Goal: Information Seeking & Learning: Learn about a topic

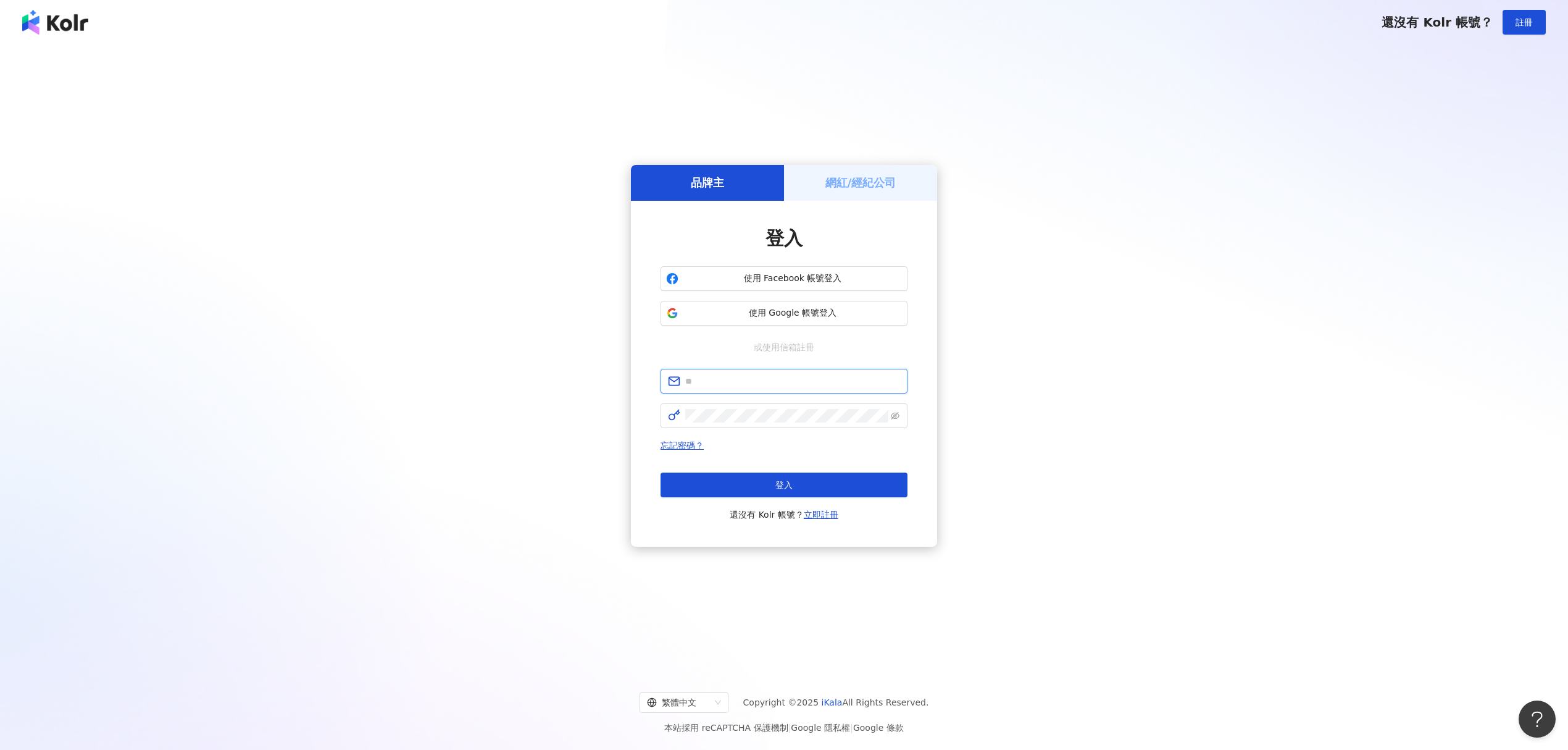
click at [710, 382] on input "text" at bounding box center [793, 381] width 215 height 14
type input "**********"
click at [740, 477] on button "登入" at bounding box center [784, 484] width 247 height 24
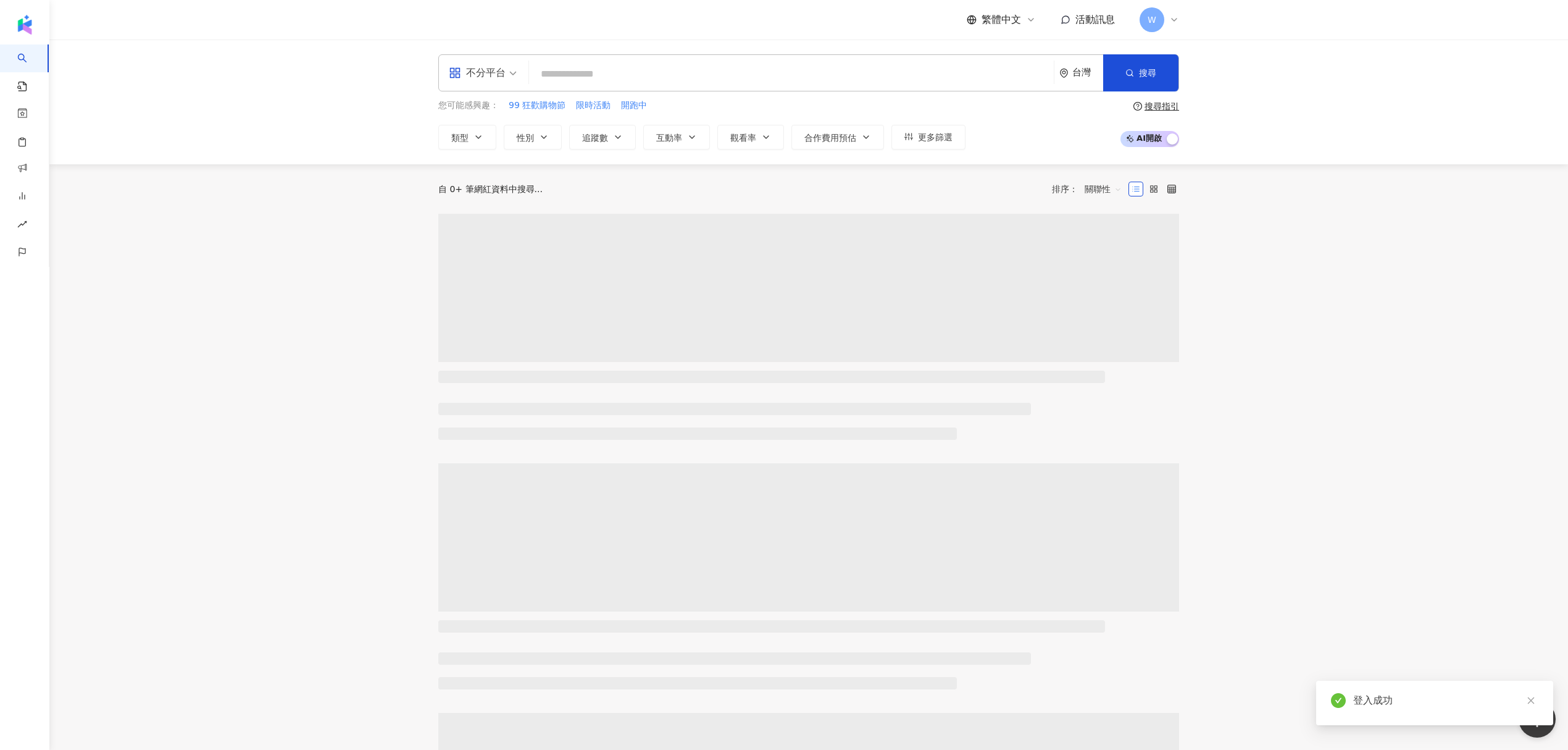
click at [1073, 72] on div "台灣" at bounding box center [1087, 73] width 31 height 11
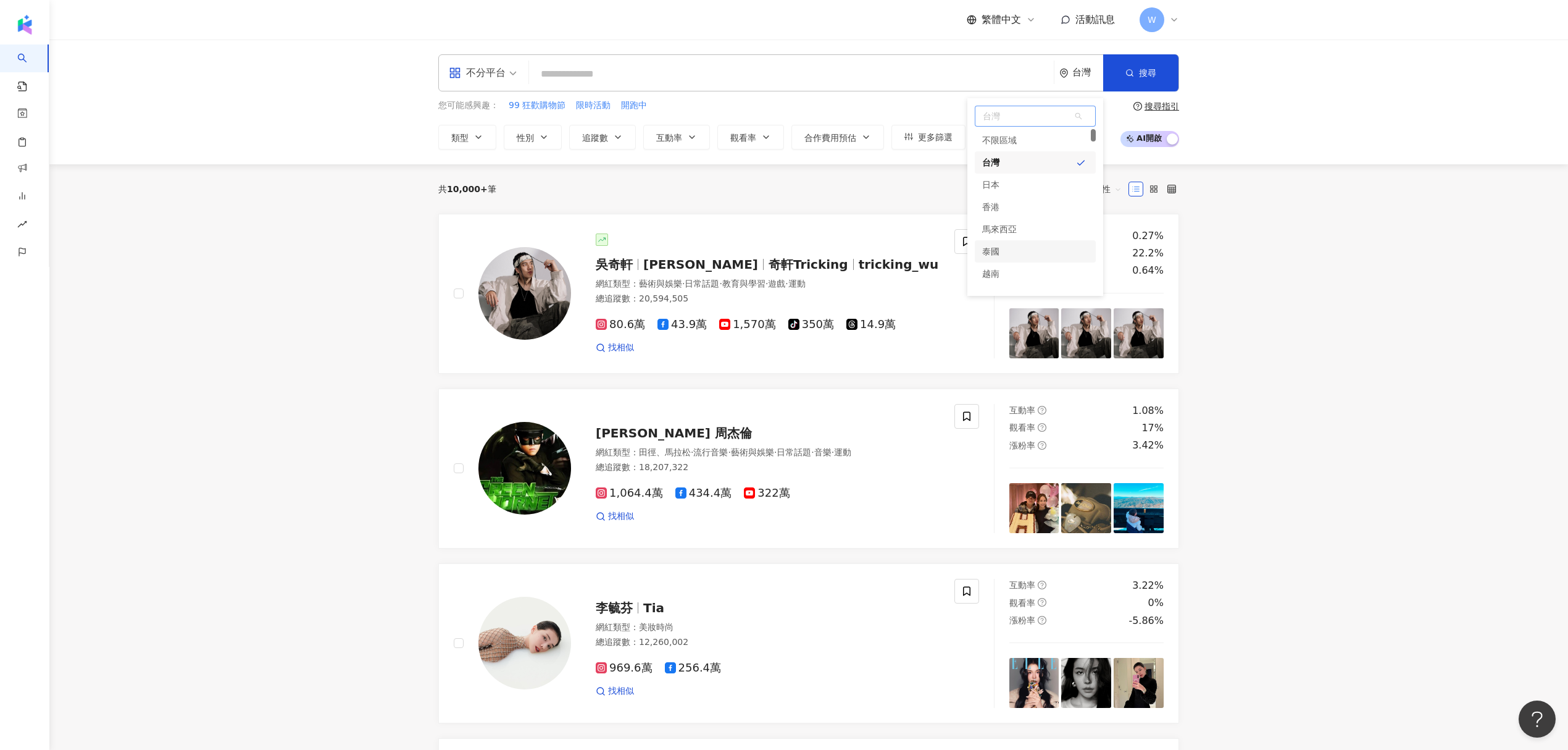
click at [1009, 257] on div "泰國" at bounding box center [1035, 251] width 121 height 22
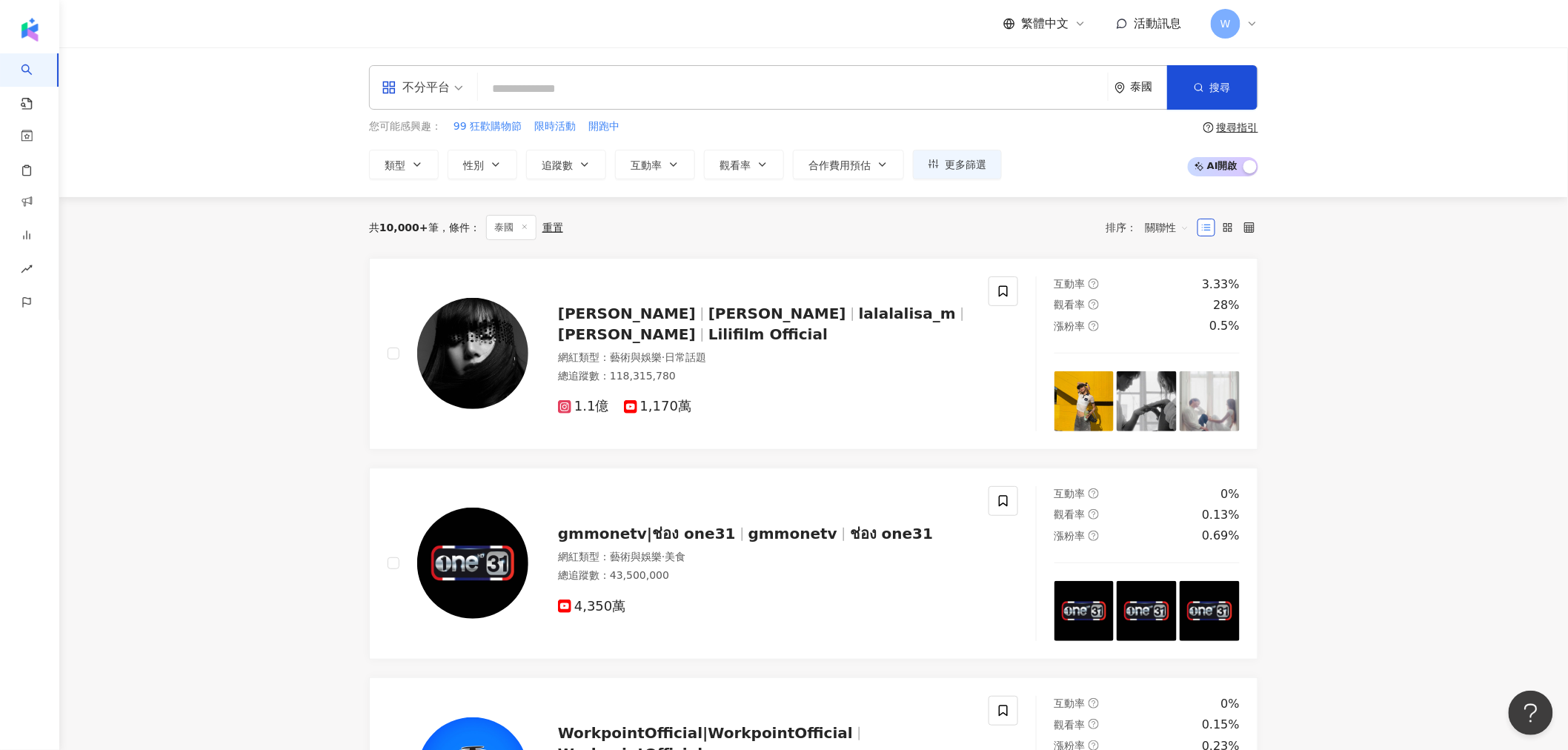
click at [1145, 96] on div "泰國" at bounding box center [1140, 87] width 52 height 43
